Goal: Task Accomplishment & Management: Manage account settings

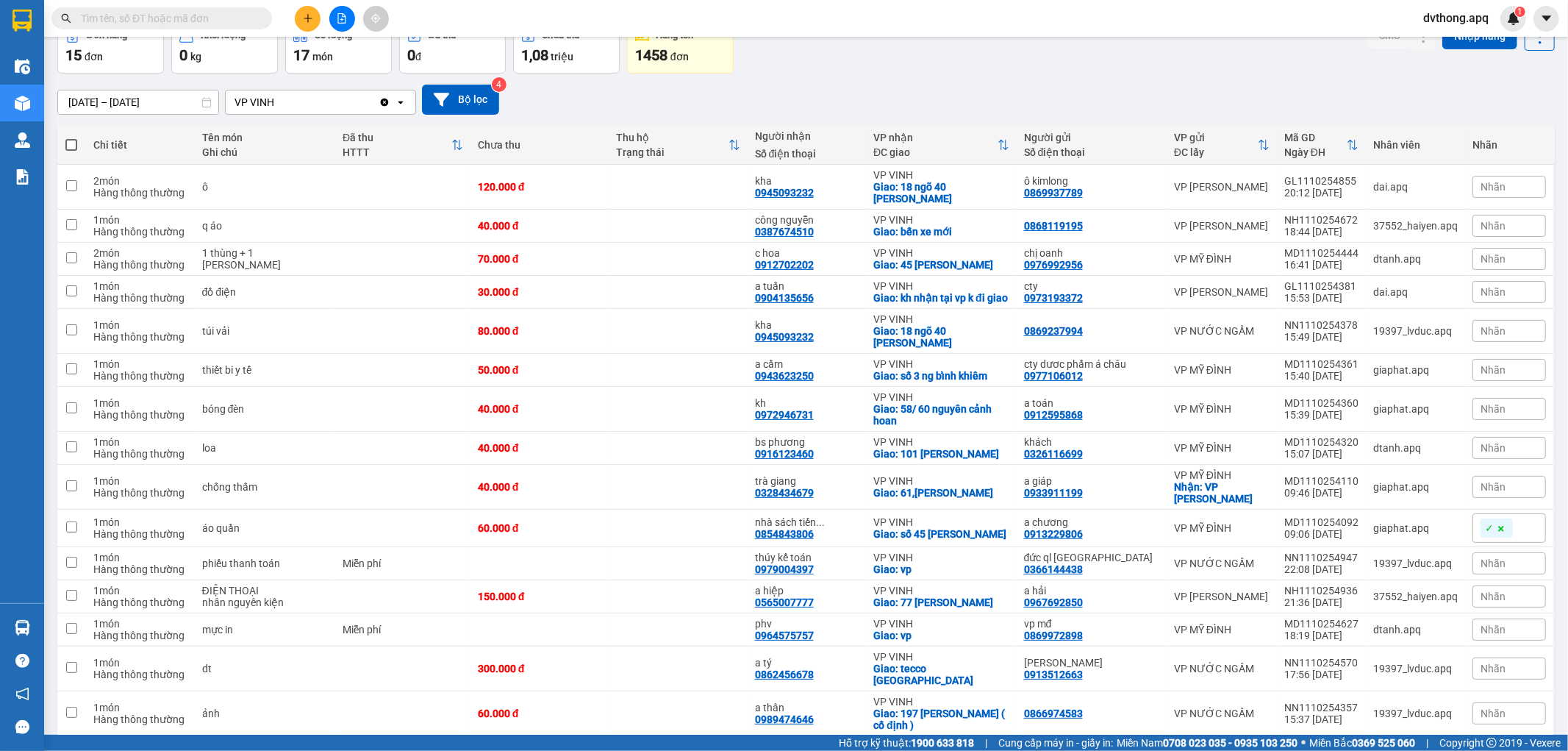
scroll to position [141, 0]
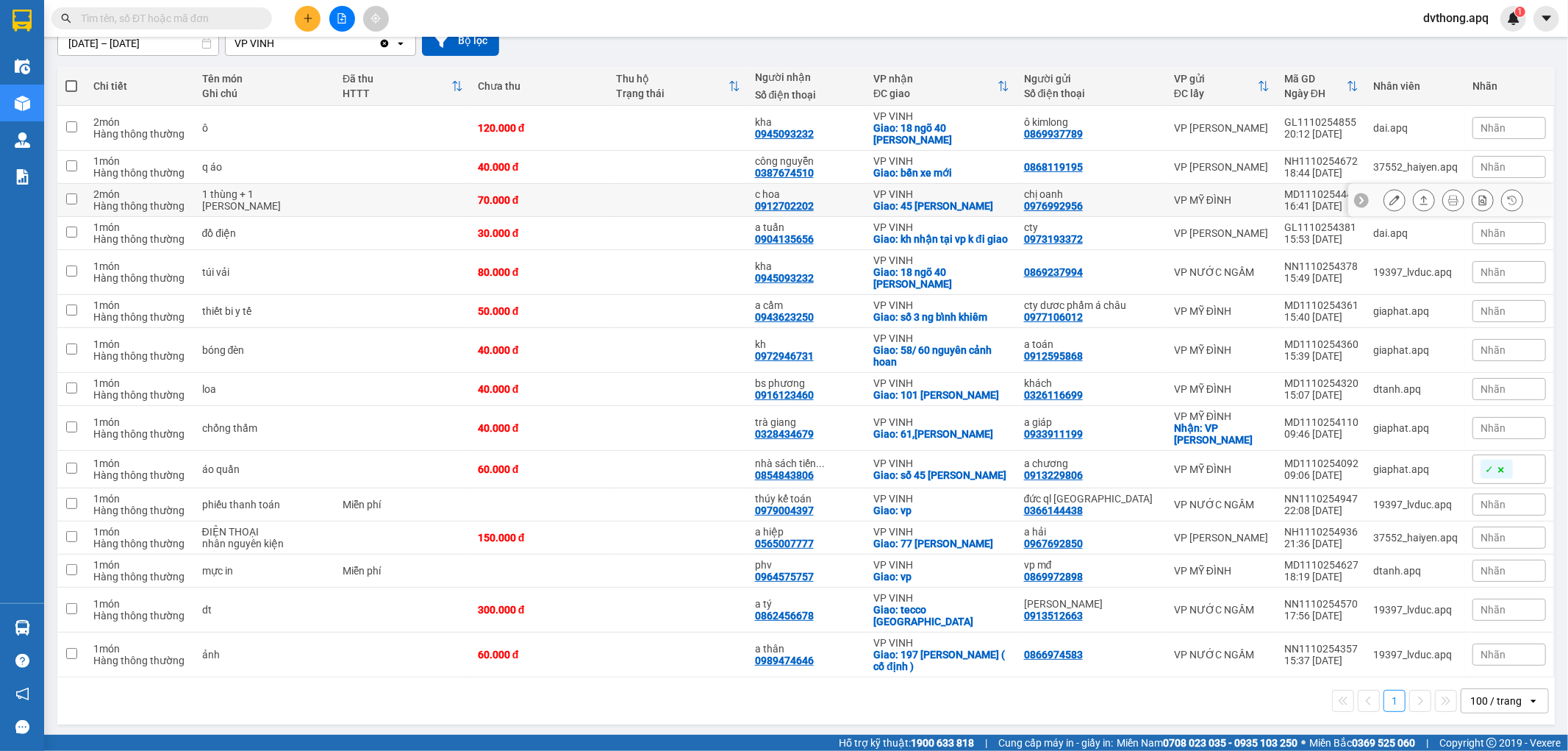
click at [1356, 196] on icon at bounding box center [1361, 200] width 10 height 10
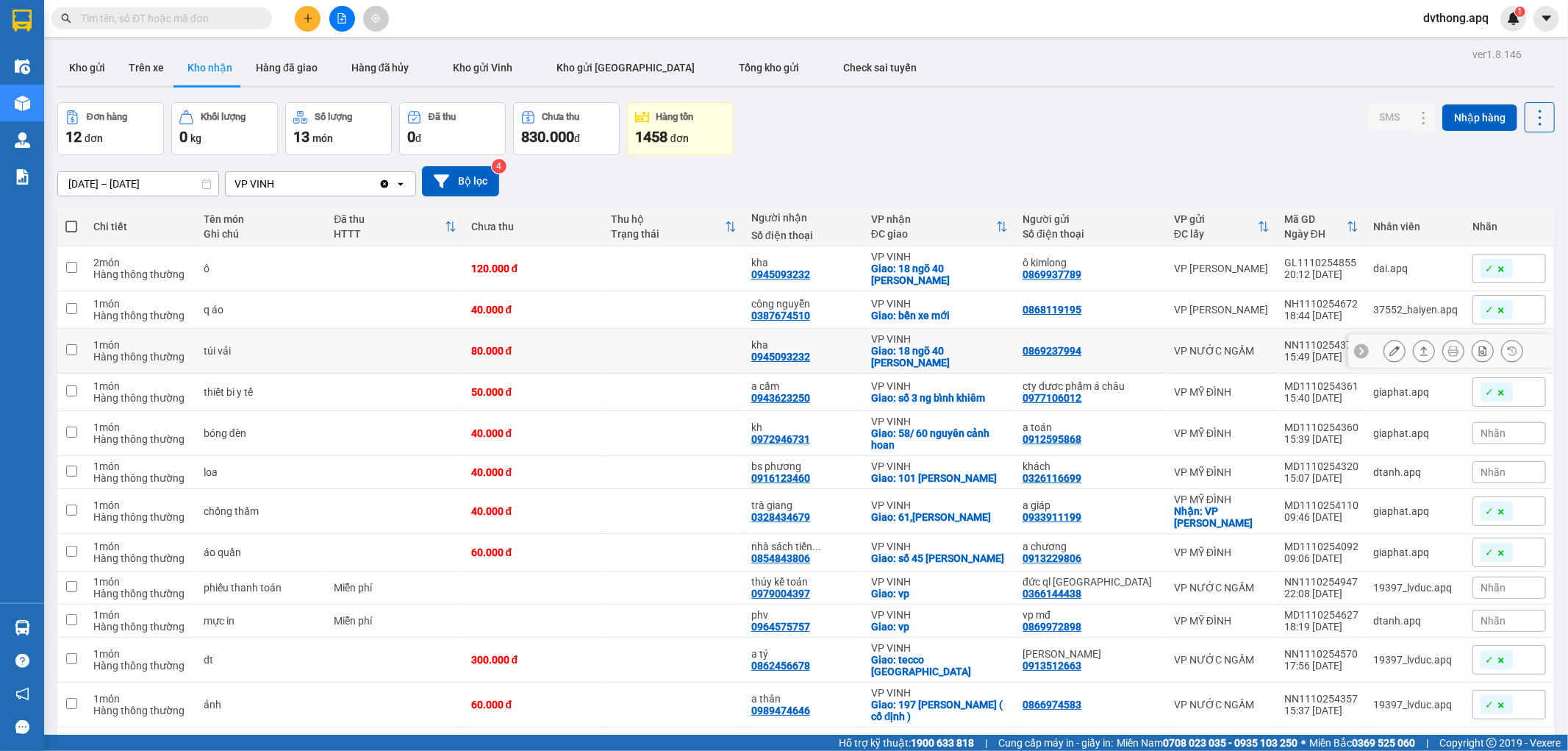
scroll to position [68, 0]
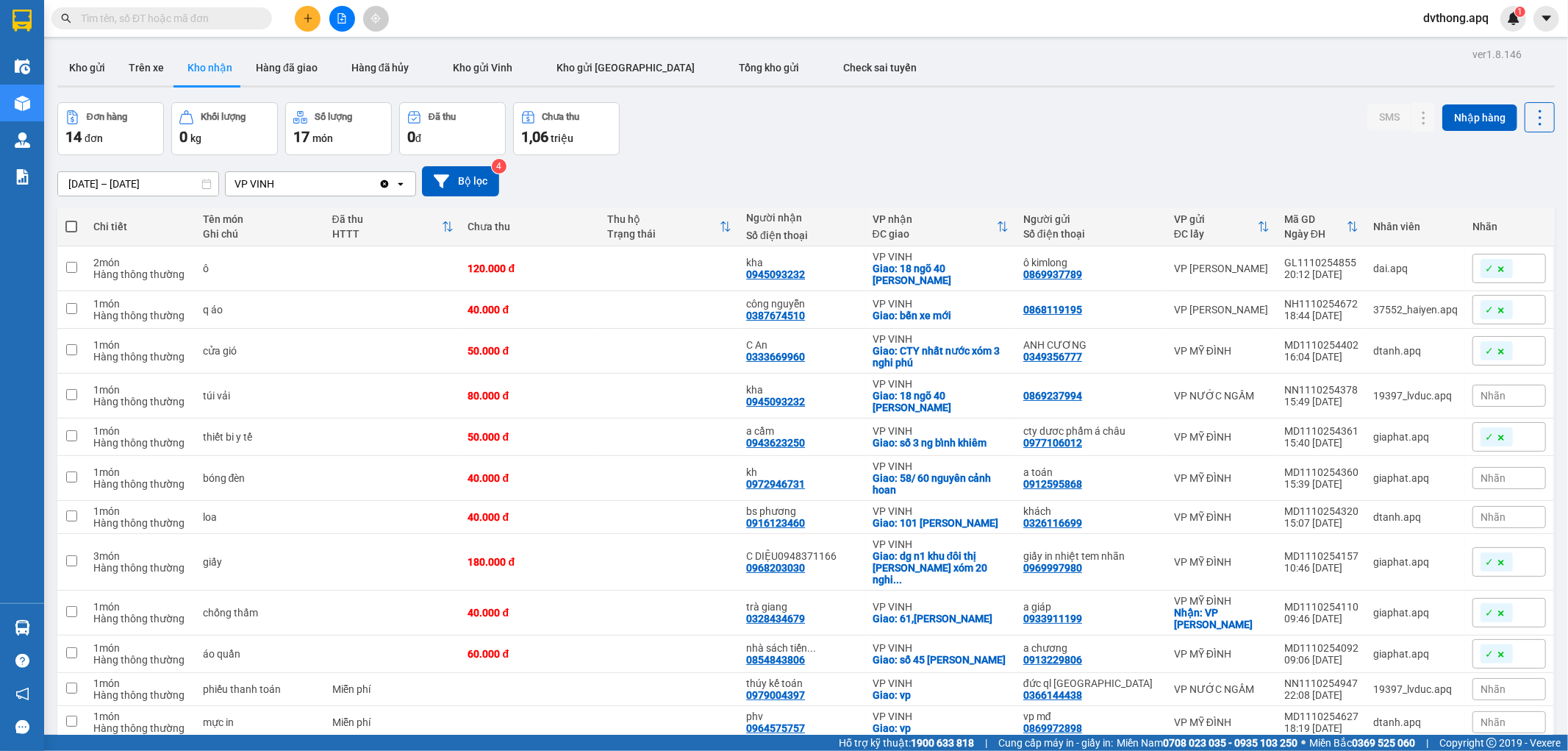
click at [1042, 163] on div "12/10/2025 – 12/10/2025 Press the down arrow key to interact with the calendar …" at bounding box center [806, 181] width 1497 height 52
click at [1449, 15] on span "dvthong.apq" at bounding box center [1455, 17] width 89 height 18
click at [1461, 46] on span "Đăng xuất" at bounding box center [1463, 46] width 62 height 16
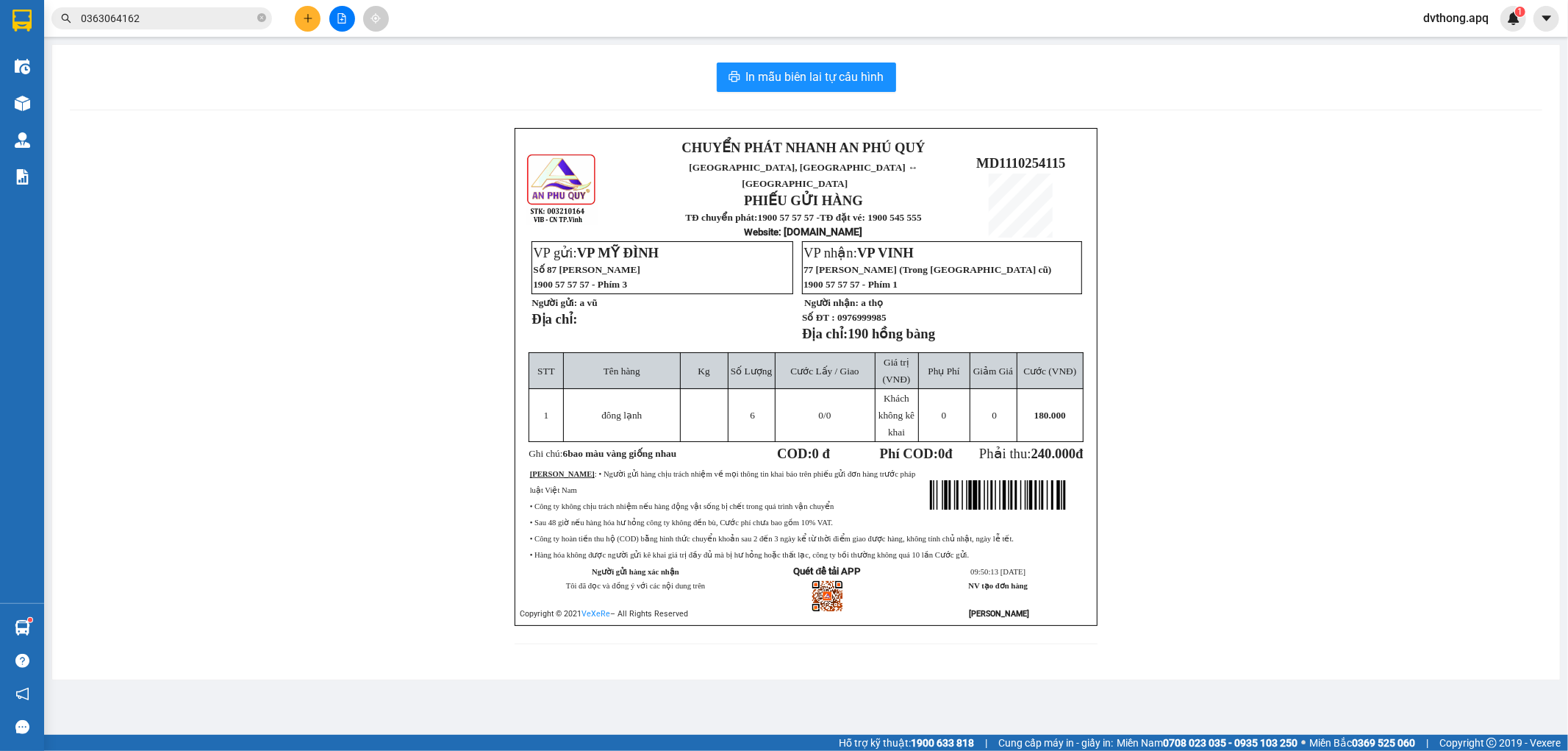
click at [1441, 16] on span "dvthong.apq" at bounding box center [1455, 17] width 89 height 18
click at [1450, 46] on span "Đăng xuất" at bounding box center [1463, 46] width 62 height 16
